Goal: Check status: Check status

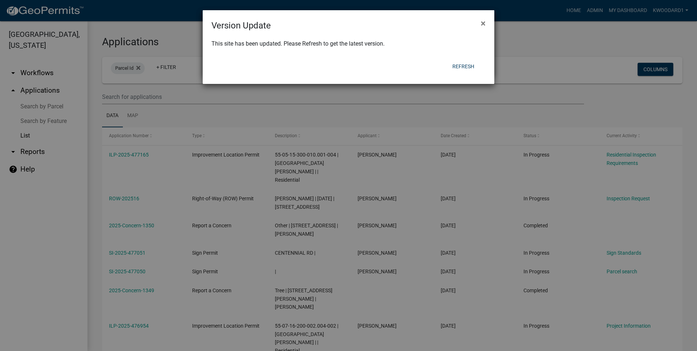
select select "3: 100"
click at [464, 63] on button "Refresh" at bounding box center [464, 66] width 34 height 13
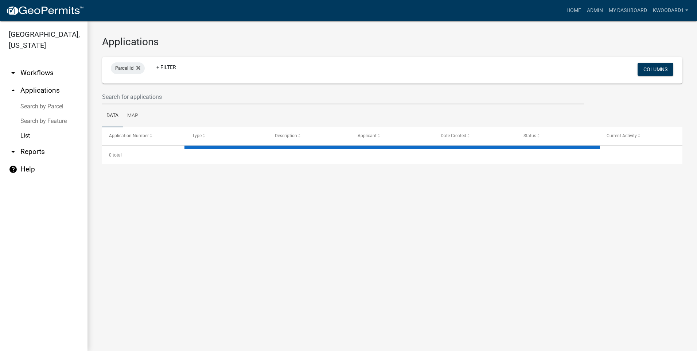
select select "3: 100"
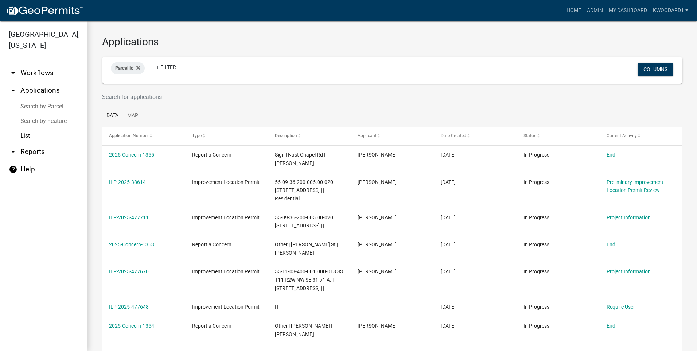
click at [216, 98] on input "text" at bounding box center [343, 96] width 482 height 15
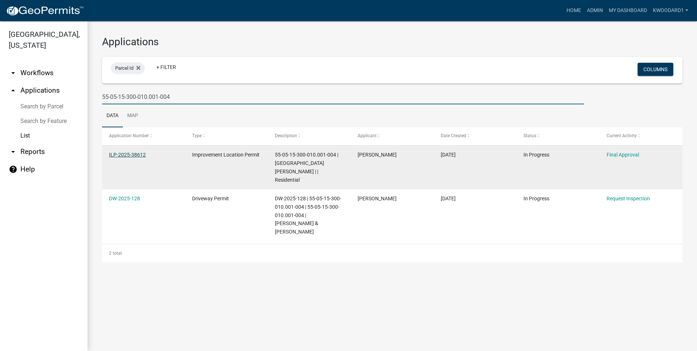
type input "55-05-15-300-010.001-004"
click at [125, 154] on link "ILP-2025-38612" at bounding box center [127, 155] width 37 height 6
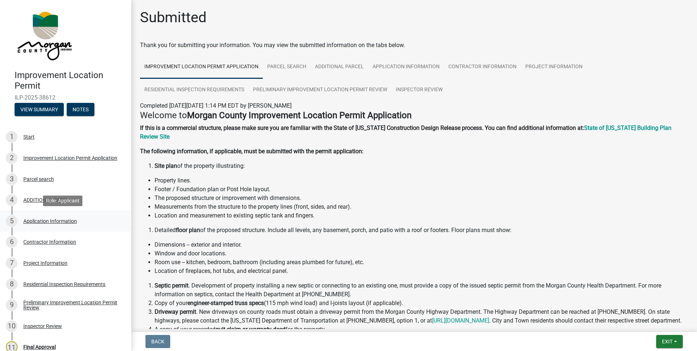
click at [56, 221] on div "Application Information" at bounding box center [50, 220] width 54 height 5
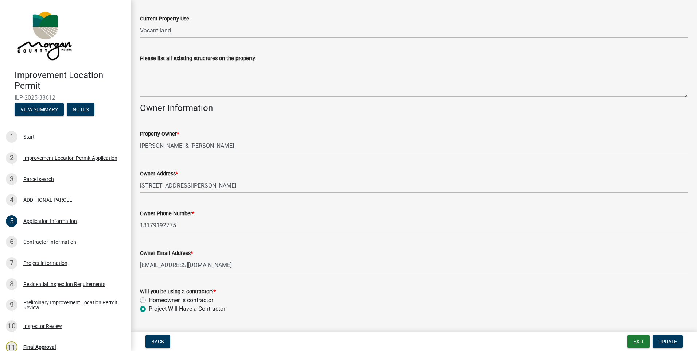
scroll to position [292, 0]
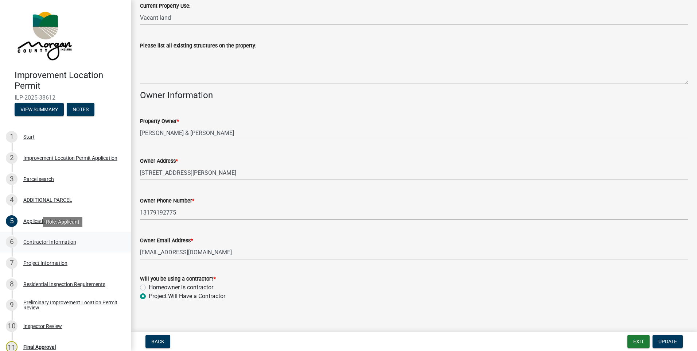
click at [59, 242] on div "Contractor Information" at bounding box center [49, 241] width 53 height 5
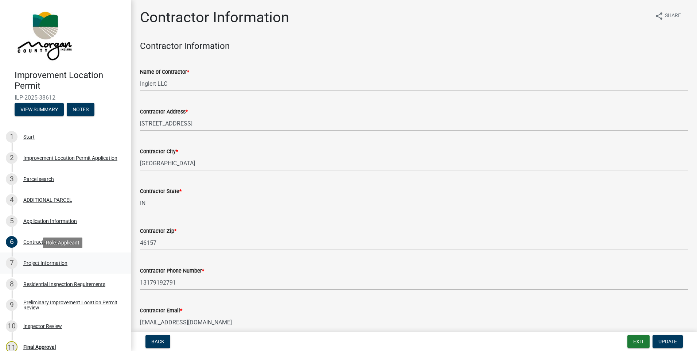
click at [39, 263] on div "Project Information" at bounding box center [45, 262] width 44 height 5
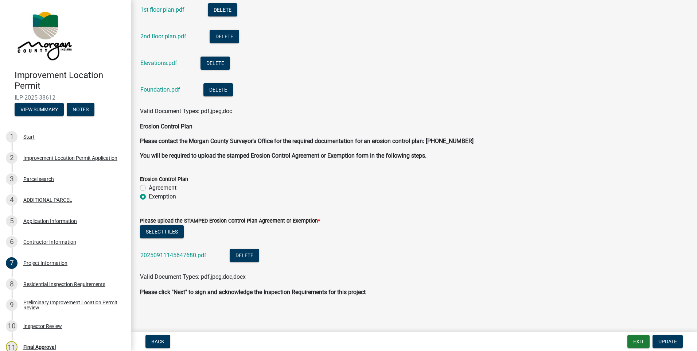
scroll to position [1977, 0]
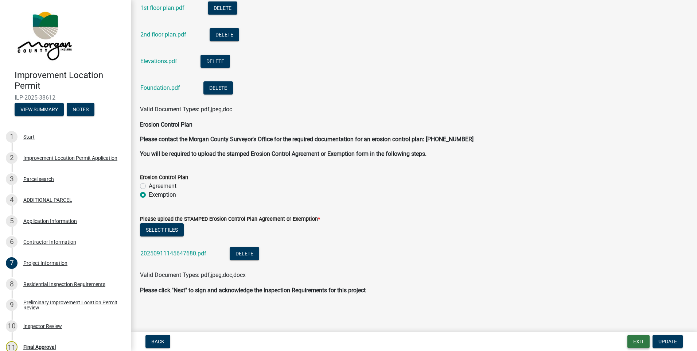
click at [635, 341] on button "Exit" at bounding box center [638, 341] width 22 height 13
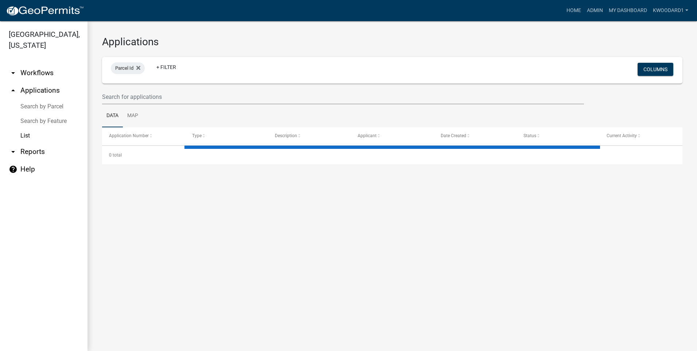
select select "3: 100"
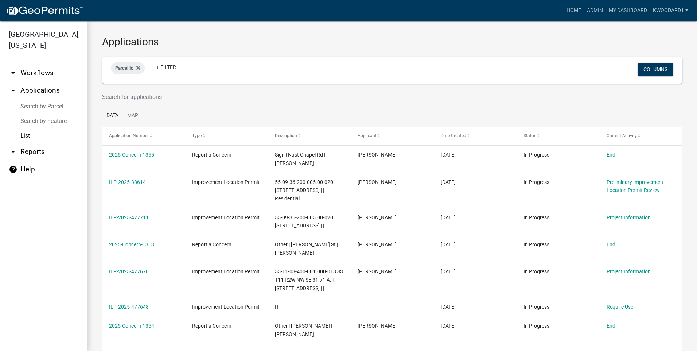
click at [117, 98] on input "text" at bounding box center [343, 96] width 482 height 15
click at [118, 93] on input "text" at bounding box center [343, 96] width 482 height 15
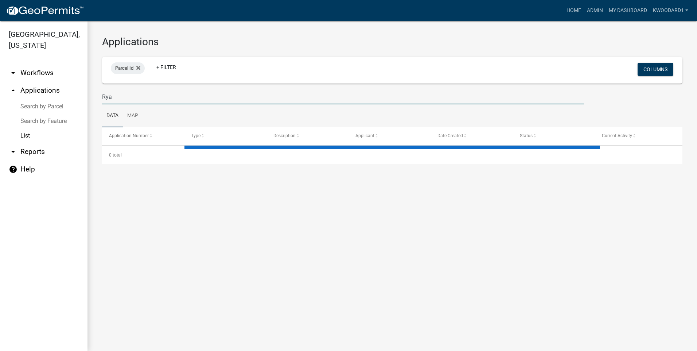
type input "[PERSON_NAME]"
select select "3: 100"
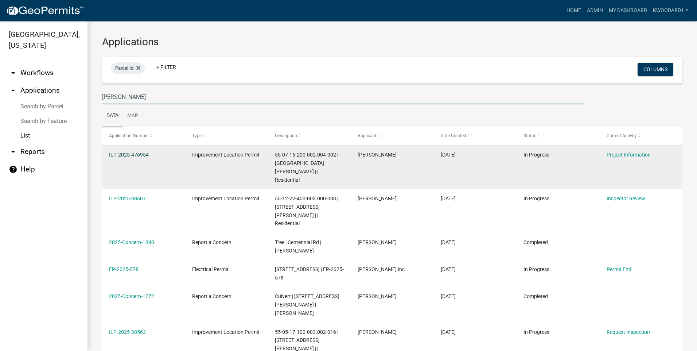
type input "[PERSON_NAME]"
click at [114, 155] on link "ILP-2025-476954" at bounding box center [129, 155] width 40 height 6
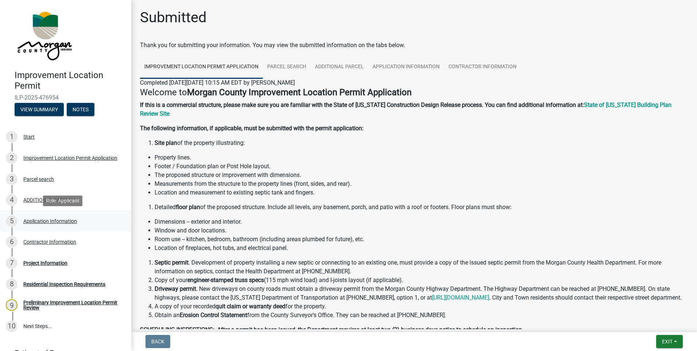
click at [34, 221] on div "Application Information" at bounding box center [50, 220] width 54 height 5
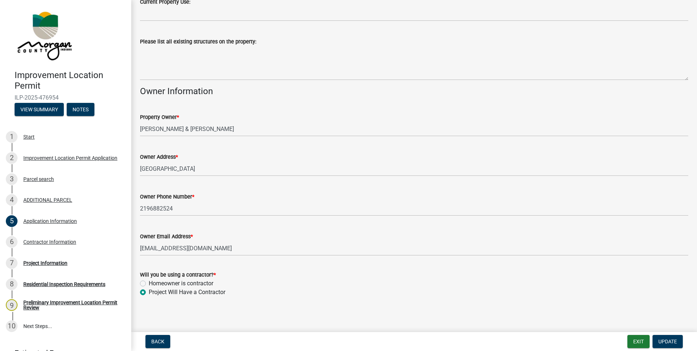
scroll to position [298, 0]
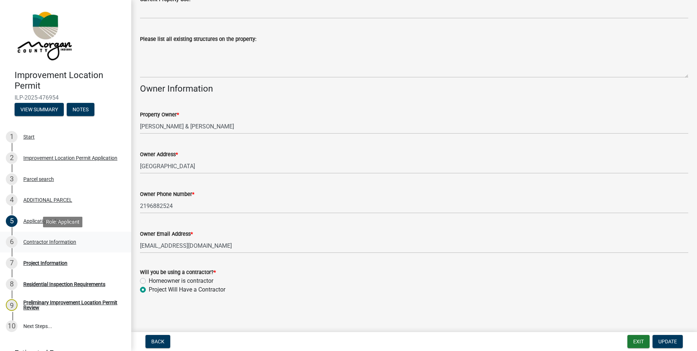
click at [52, 240] on div "Contractor Information" at bounding box center [49, 241] width 53 height 5
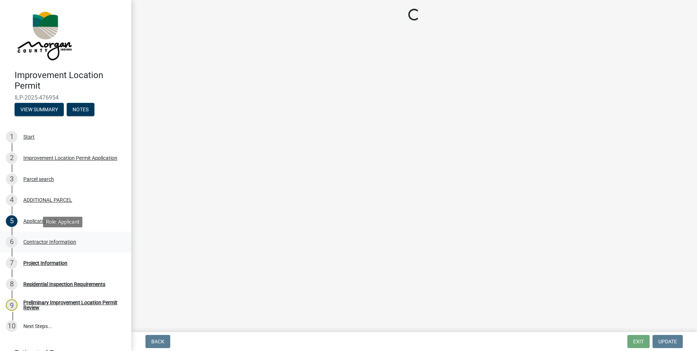
scroll to position [0, 0]
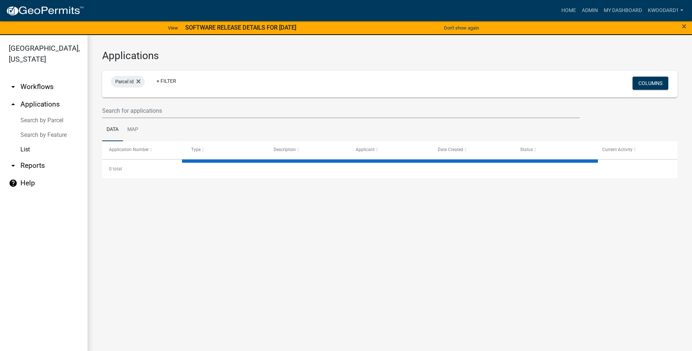
select select "3: 100"
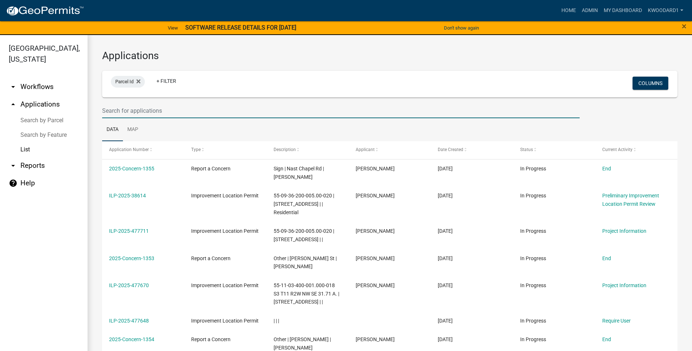
click at [126, 110] on input "text" at bounding box center [340, 110] width 477 height 15
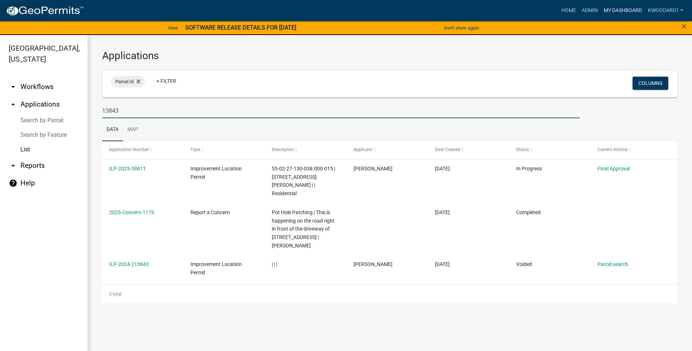
type input "13843"
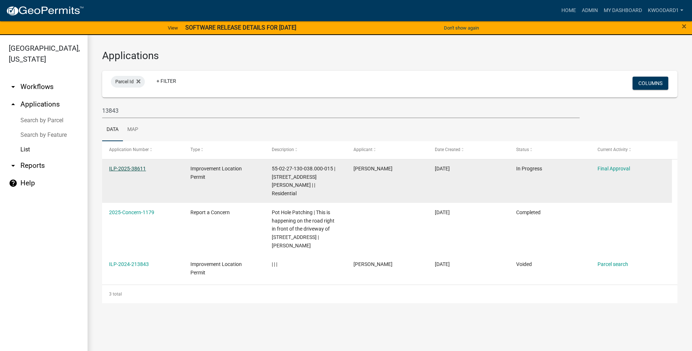
click at [129, 167] on link "ILP-2025-38611" at bounding box center [127, 169] width 37 height 6
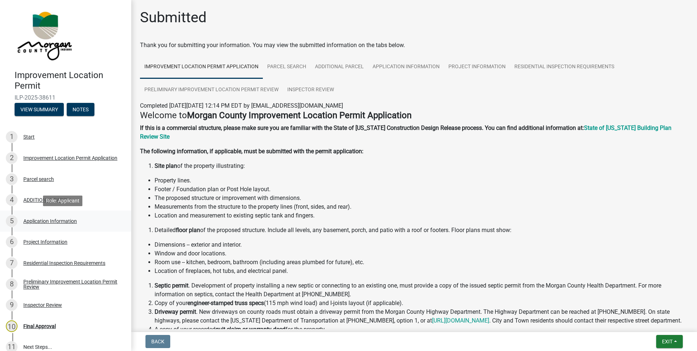
click at [35, 220] on div "Application Information" at bounding box center [50, 220] width 54 height 5
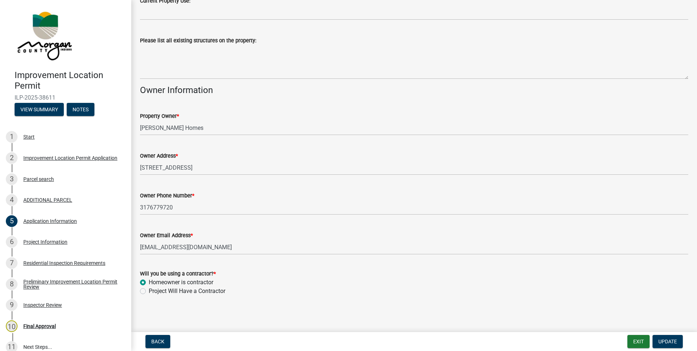
scroll to position [272, 0]
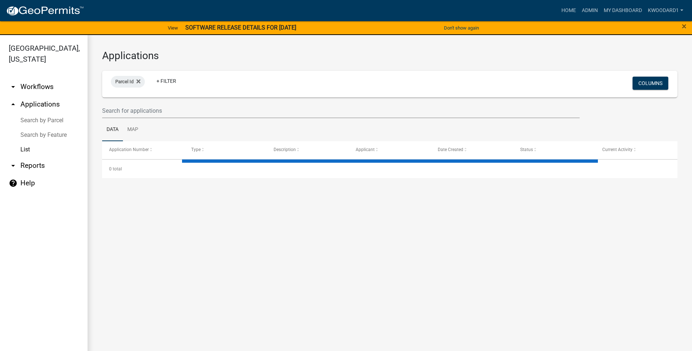
select select "3: 100"
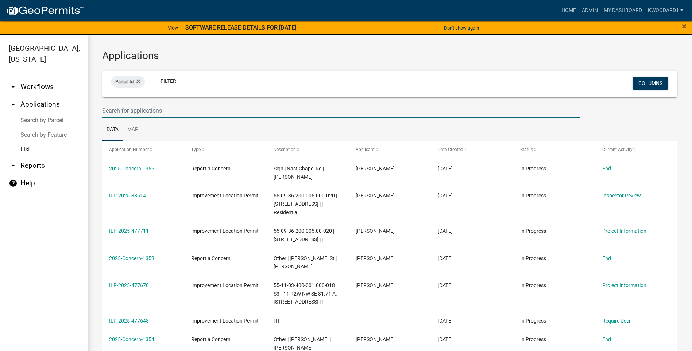
click at [118, 114] on input "text" at bounding box center [340, 110] width 477 height 15
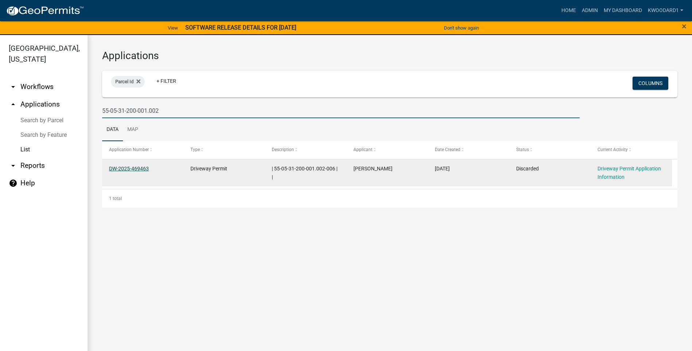
type input "55-05-31-200-001.002"
click at [135, 170] on link "DW-2025-469463" at bounding box center [129, 169] width 40 height 6
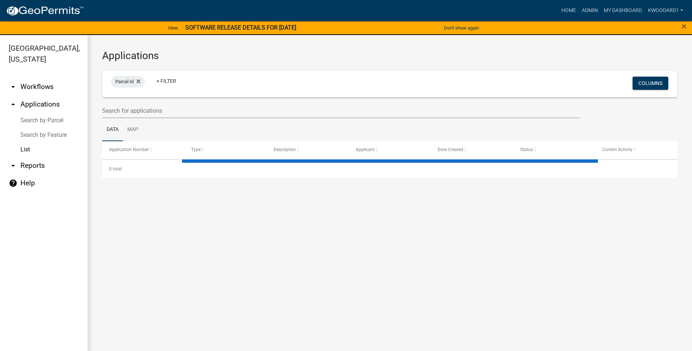
select select "3: 100"
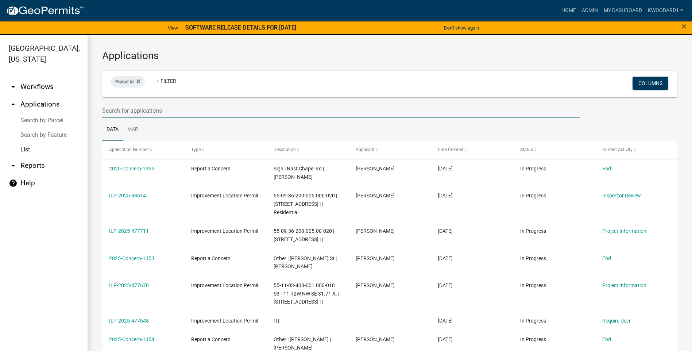
click at [111, 112] on input "text" at bounding box center [340, 110] width 477 height 15
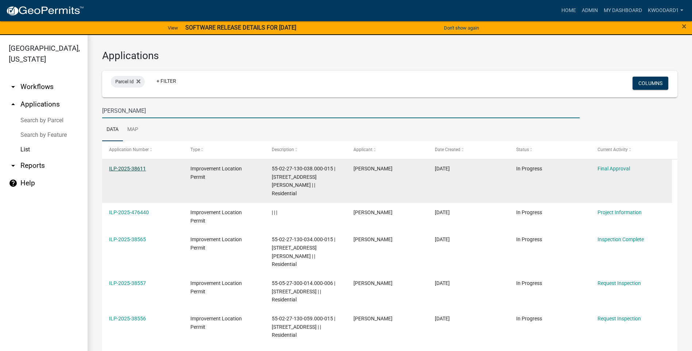
type input "[PERSON_NAME]"
click at [118, 169] on link "ILP-2025-38611" at bounding box center [127, 169] width 37 height 6
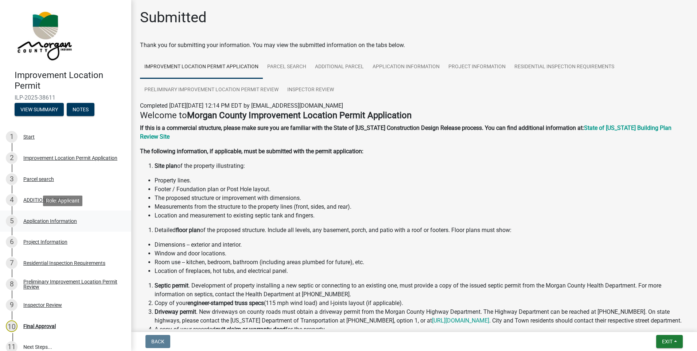
click at [34, 218] on div "Application Information" at bounding box center [50, 220] width 54 height 5
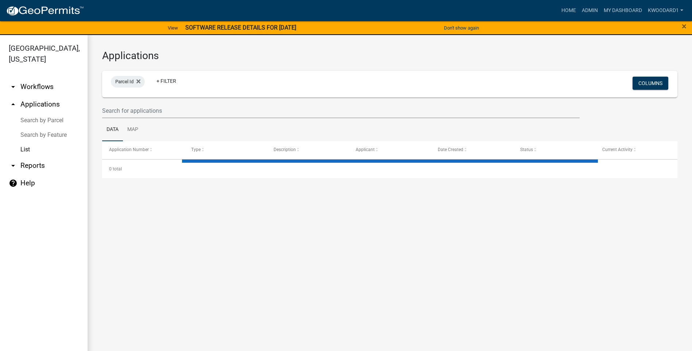
select select "3: 100"
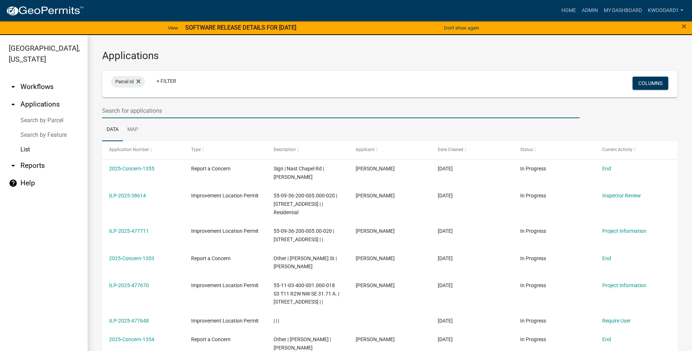
click at [135, 116] on input "text" at bounding box center [340, 110] width 477 height 15
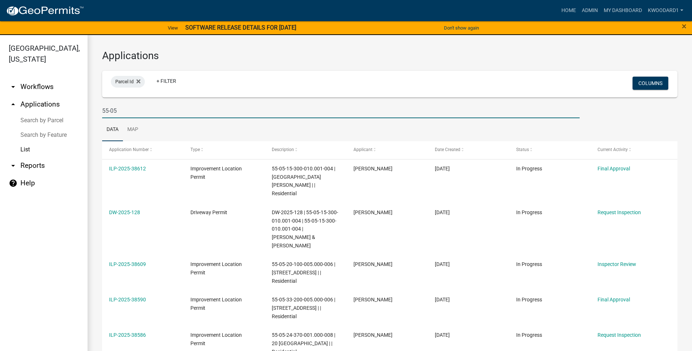
drag, startPoint x: 124, startPoint y: 110, endPoint x: 103, endPoint y: 108, distance: 21.3
click at [103, 108] on input "55-05" at bounding box center [340, 110] width 477 height 15
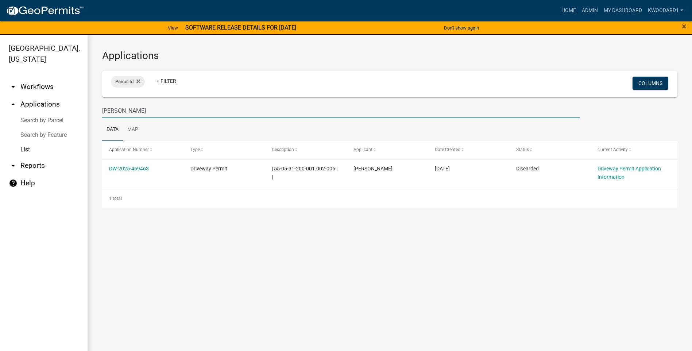
drag, startPoint x: 128, startPoint y: 112, endPoint x: 103, endPoint y: 112, distance: 25.2
click at [103, 112] on input "[PERSON_NAME]" at bounding box center [340, 110] width 477 height 15
type input "[PERSON_NAME]"
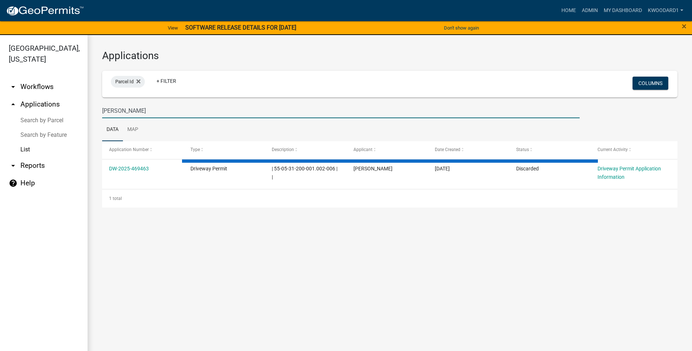
select select "3: 100"
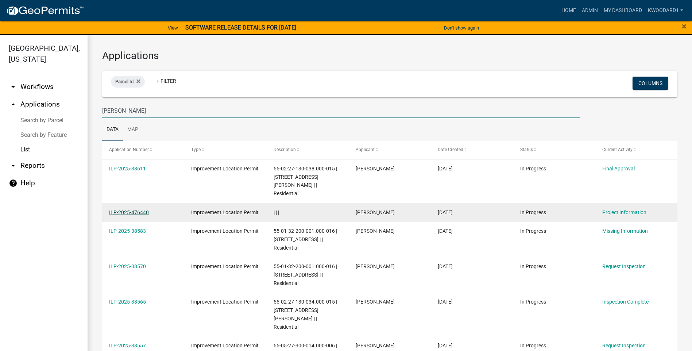
type input "[PERSON_NAME]"
click at [127, 209] on link "ILP-2025-476440" at bounding box center [129, 212] width 40 height 6
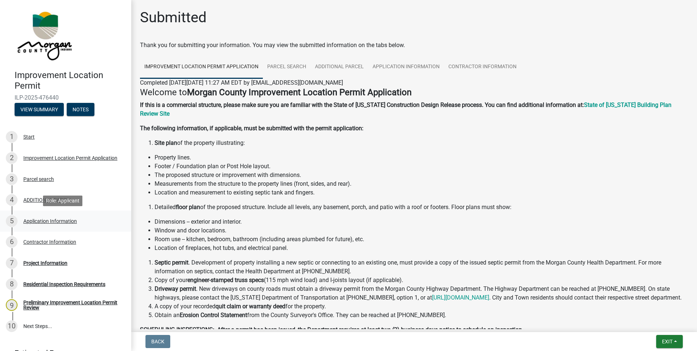
click at [38, 221] on div "Application Information" at bounding box center [50, 220] width 54 height 5
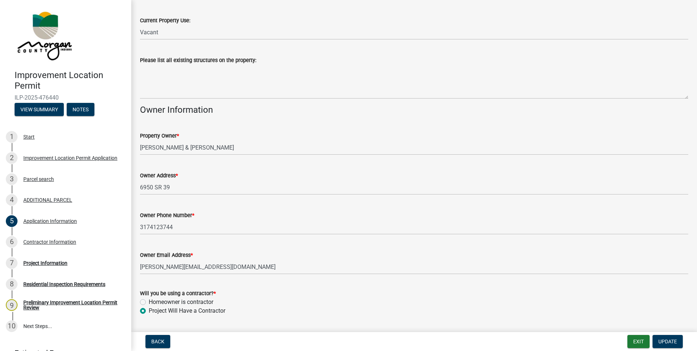
scroll to position [298, 0]
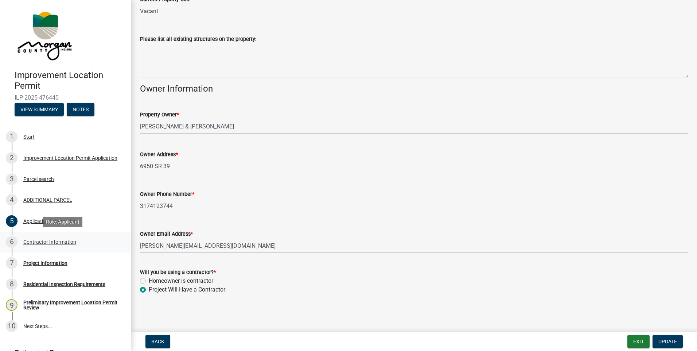
click at [32, 241] on div "Contractor Information" at bounding box center [49, 241] width 53 height 5
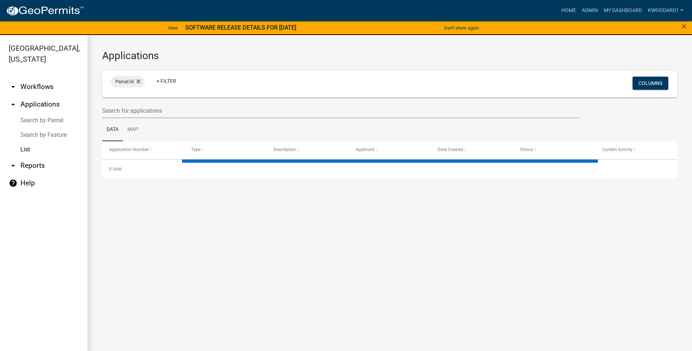
select select "3: 100"
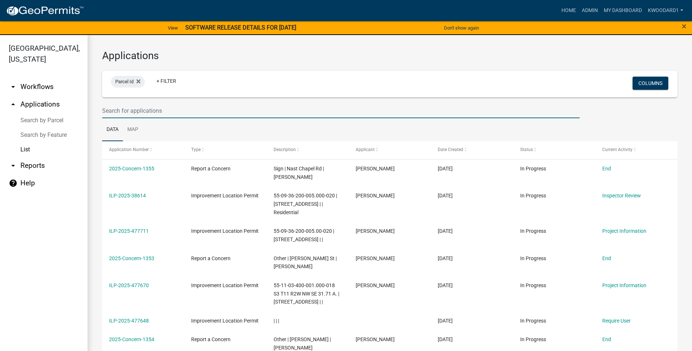
click at [104, 108] on input "text" at bounding box center [340, 110] width 477 height 15
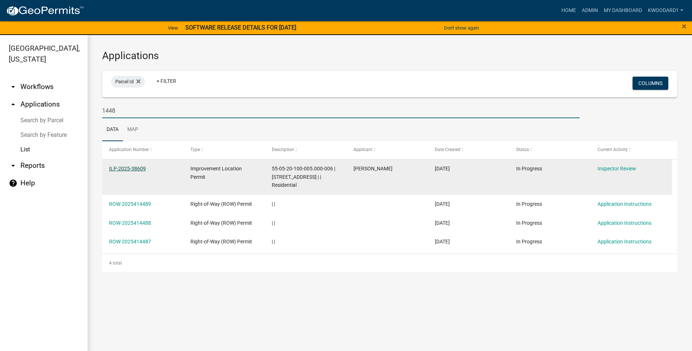
type input "1448"
click at [119, 170] on link "ILP-2025-38609" at bounding box center [127, 169] width 37 height 6
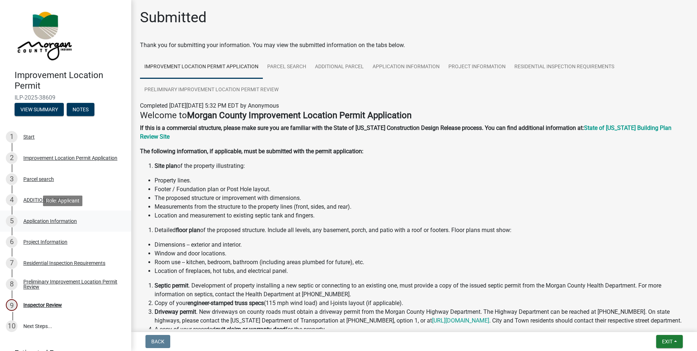
click at [37, 219] on div "Application Information" at bounding box center [50, 220] width 54 height 5
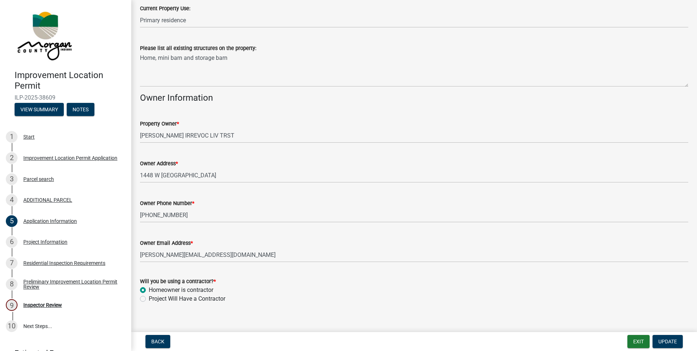
scroll to position [325, 0]
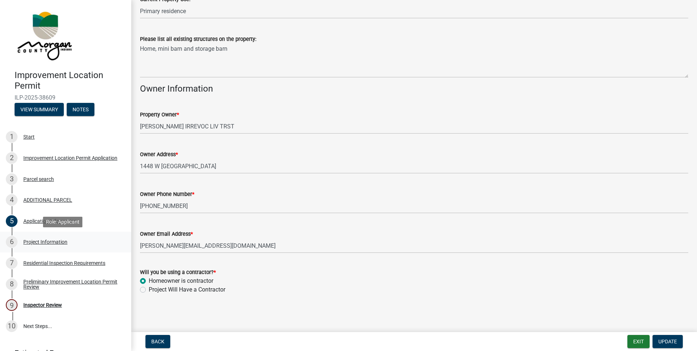
click at [39, 243] on div "Project Information" at bounding box center [45, 241] width 44 height 5
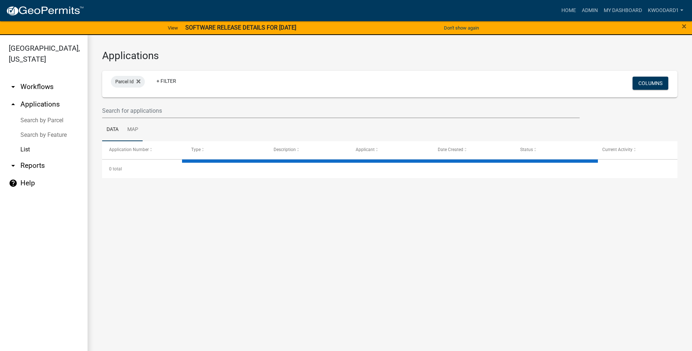
select select "3: 100"
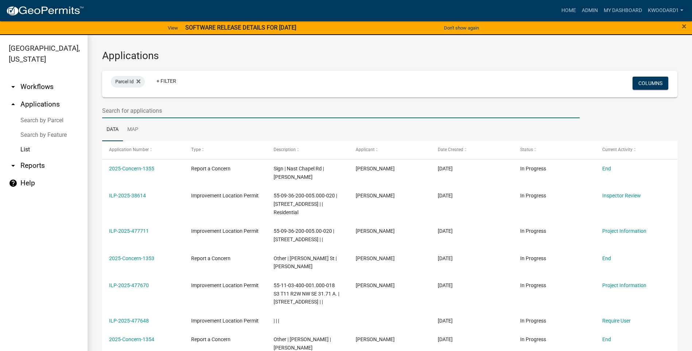
click at [138, 112] on input "text" at bounding box center [340, 110] width 477 height 15
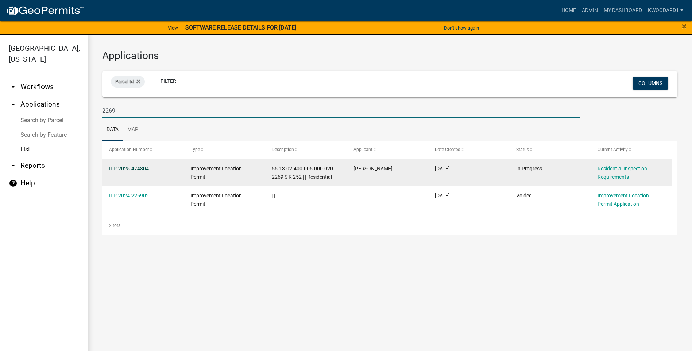
type input "2269"
click at [131, 166] on link "ILP-2025-474804" at bounding box center [129, 169] width 40 height 6
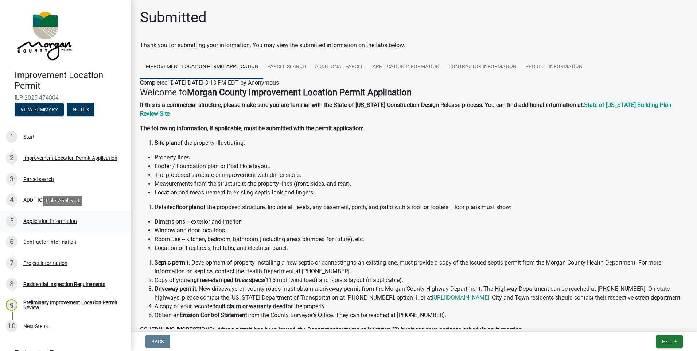
click at [54, 220] on div "Application Information" at bounding box center [50, 220] width 54 height 5
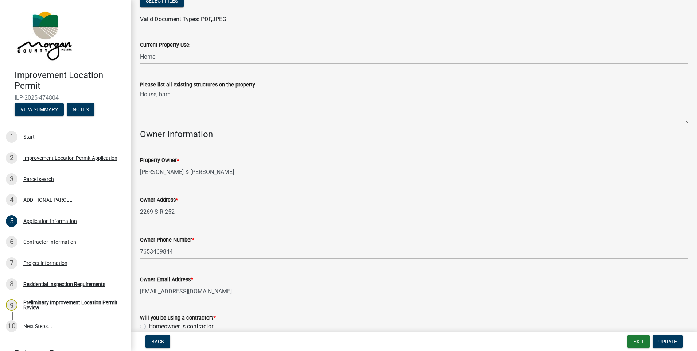
scroll to position [272, 0]
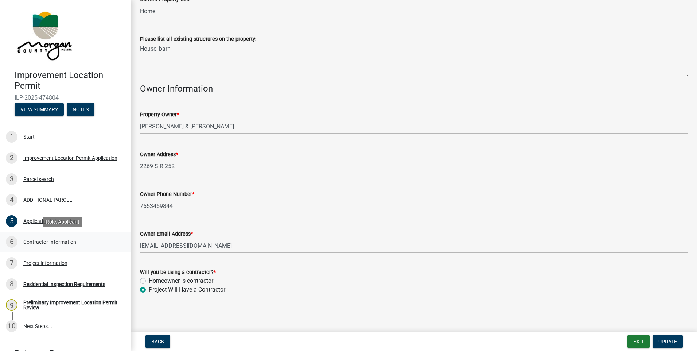
click at [32, 240] on div "Contractor Information" at bounding box center [49, 241] width 53 height 5
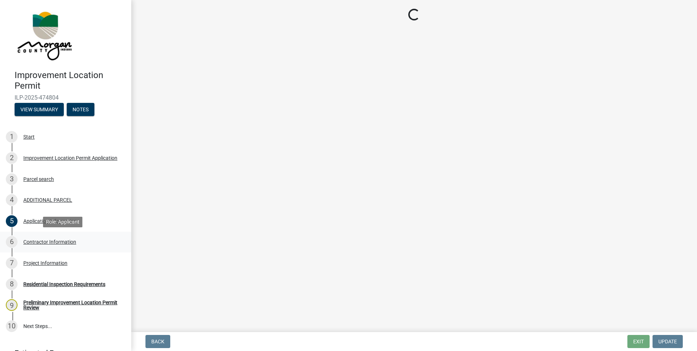
scroll to position [0, 0]
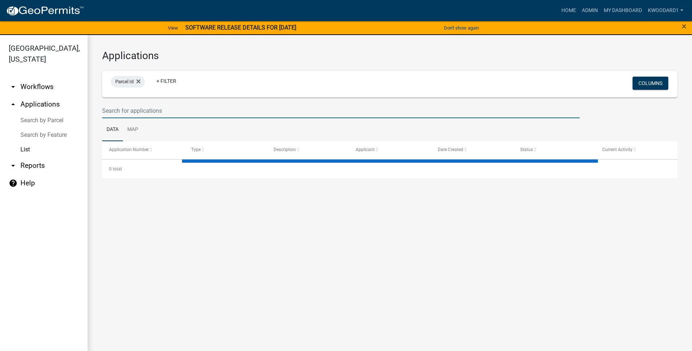
click at [160, 112] on input "text" at bounding box center [340, 110] width 477 height 15
select select "3: 100"
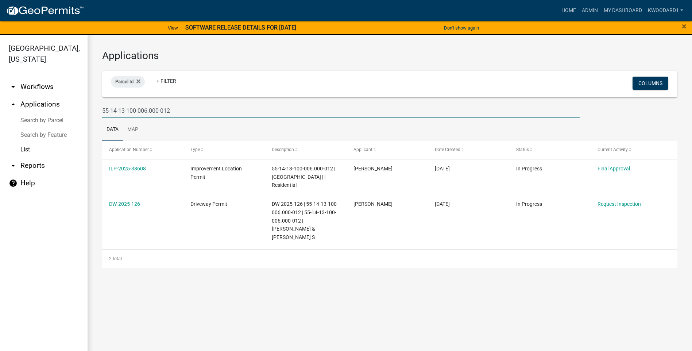
type input "55-14-13-100-006.000-012"
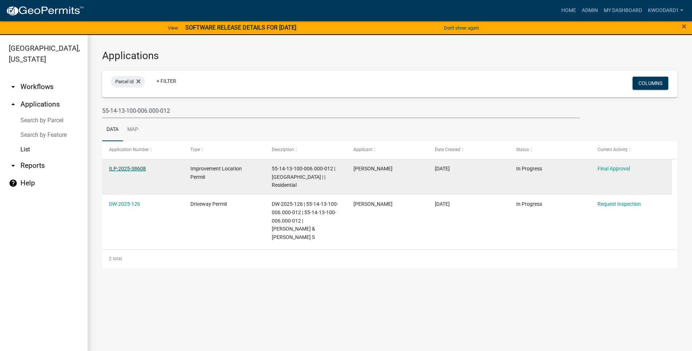
click at [137, 167] on link "ILP-2025-38608" at bounding box center [127, 169] width 37 height 6
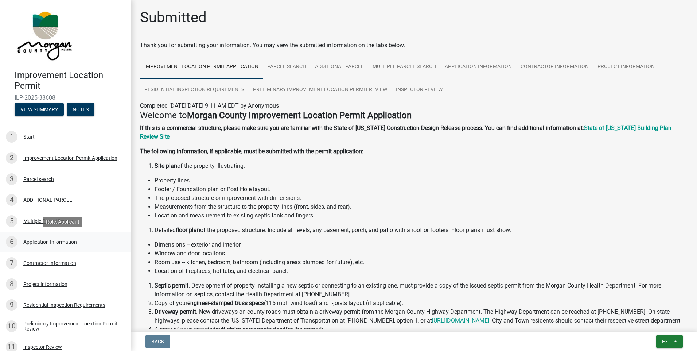
click at [30, 243] on div "Application Information" at bounding box center [50, 241] width 54 height 5
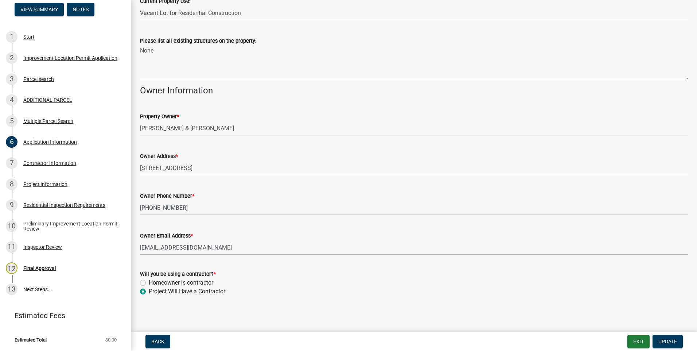
scroll to position [298, 0]
click at [47, 163] on div "Contractor Information" at bounding box center [49, 162] width 53 height 5
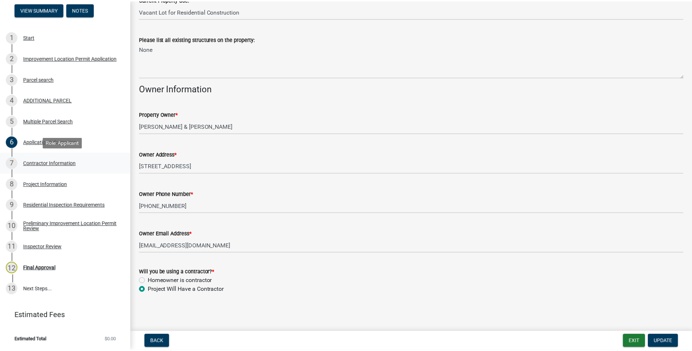
scroll to position [0, 0]
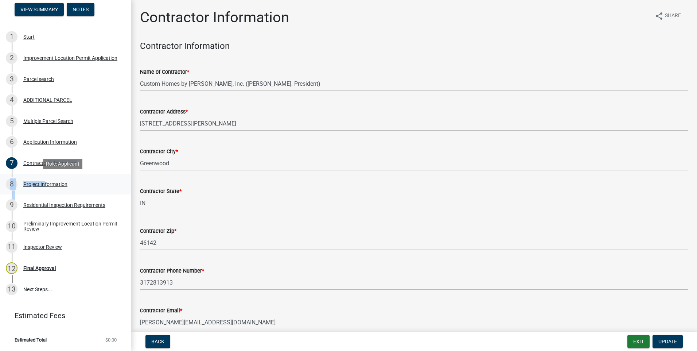
drag, startPoint x: 44, startPoint y: 182, endPoint x: 43, endPoint y: 187, distance: 5.0
click at [43, 187] on ul "1 Start 2 Improvement Location Permit Application 3 Parcel search 4 ADDITIONAL …" at bounding box center [65, 163] width 131 height 279
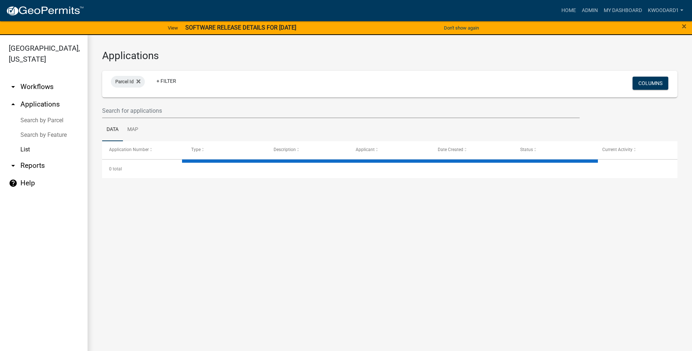
select select "3: 100"
